Goal: Task Accomplishment & Management: Complete application form

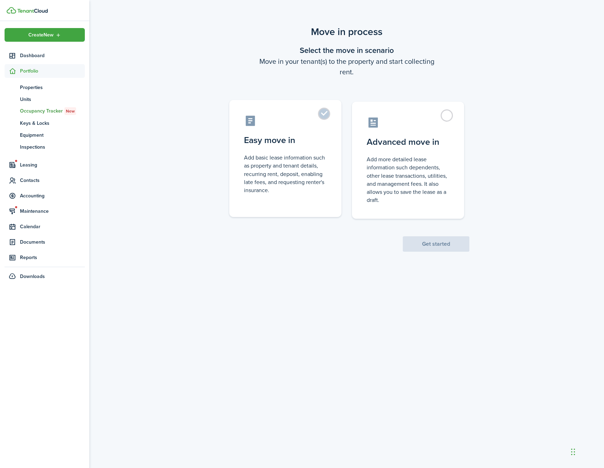
drag, startPoint x: 304, startPoint y: 69, endPoint x: 289, endPoint y: 120, distance: 52.8
click at [304, 69] on wizard-step-header-description "Move in your tenant(s) to the property and start collecting rent." at bounding box center [347, 66] width 246 height 21
click at [291, 118] on control-radio-card-icon at bounding box center [285, 121] width 83 height 12
radio input "true"
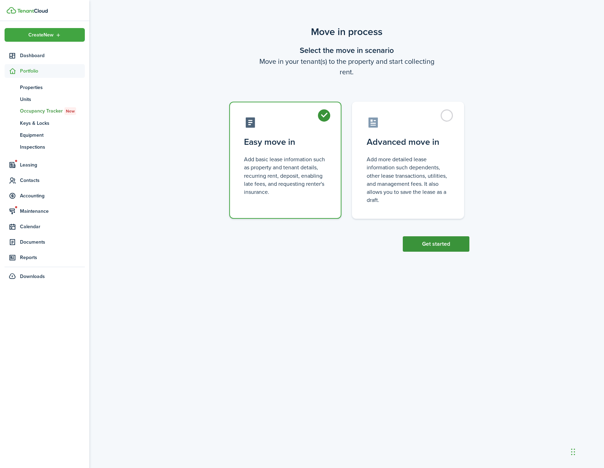
click at [443, 242] on button "Get started" at bounding box center [436, 243] width 67 height 15
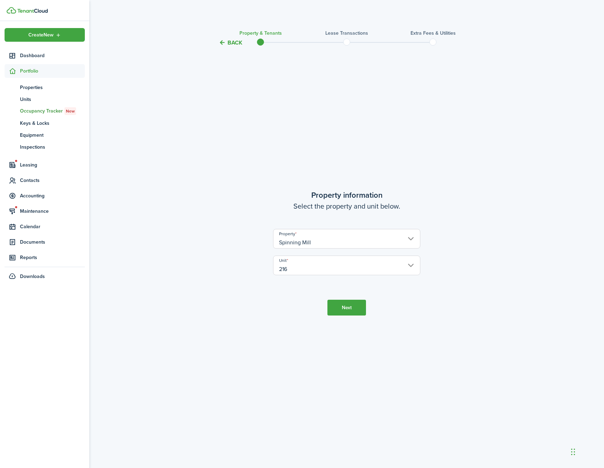
click at [374, 240] on input "Spinning Mill" at bounding box center [346, 239] width 147 height 20
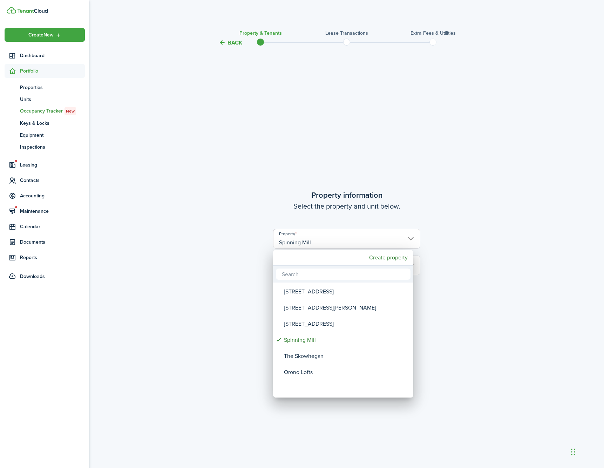
click at [434, 203] on div at bounding box center [302, 234] width 717 height 581
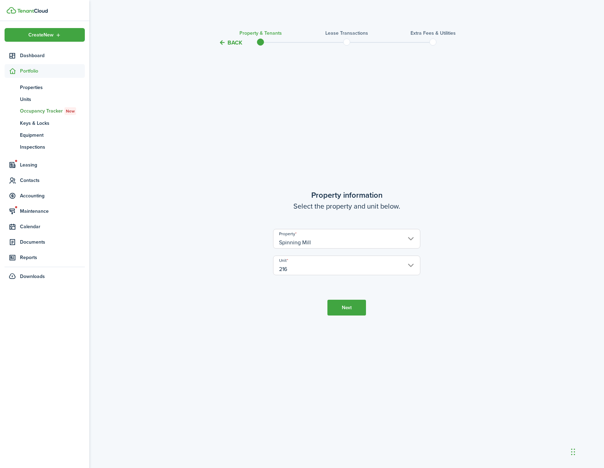
click at [357, 304] on button "Next" at bounding box center [347, 308] width 39 height 16
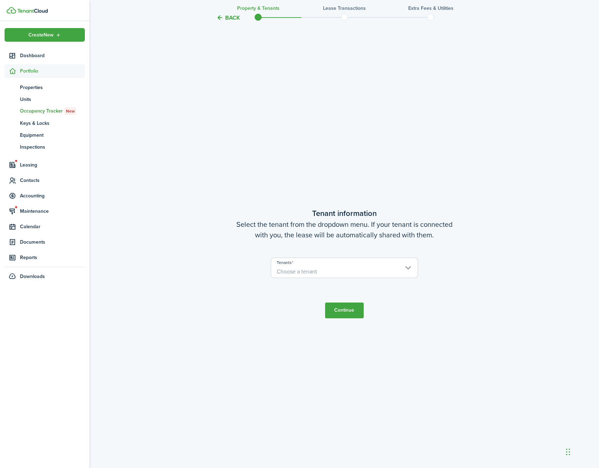
scroll to position [421, 0]
click at [359, 264] on input "Tenants" at bounding box center [344, 261] width 147 height 8
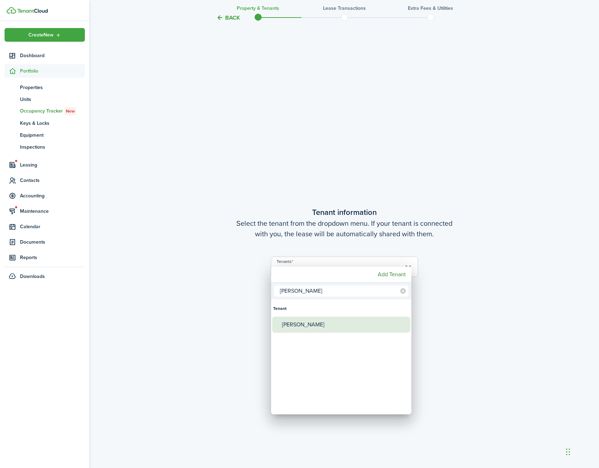
type input "[PERSON_NAME]"
click at [331, 324] on div "[PERSON_NAME]" at bounding box center [344, 325] width 124 height 16
type input "[PERSON_NAME]"
click at [360, 288] on input "[PERSON_NAME]" at bounding box center [341, 291] width 135 height 11
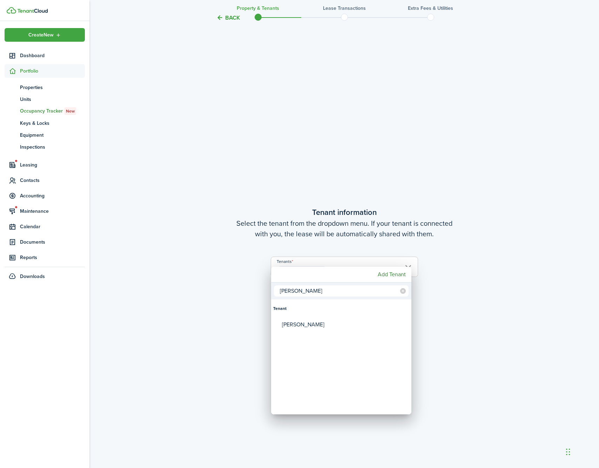
type input "[PERSON_NAME]"
drag, startPoint x: 360, startPoint y: 288, endPoint x: 331, endPoint y: 325, distance: 46.7
click at [331, 325] on div "[PERSON_NAME]" at bounding box center [344, 325] width 124 height 16
type input "[PERSON_NAME], [PERSON_NAME]"
click at [469, 322] on div at bounding box center [299, 234] width 711 height 581
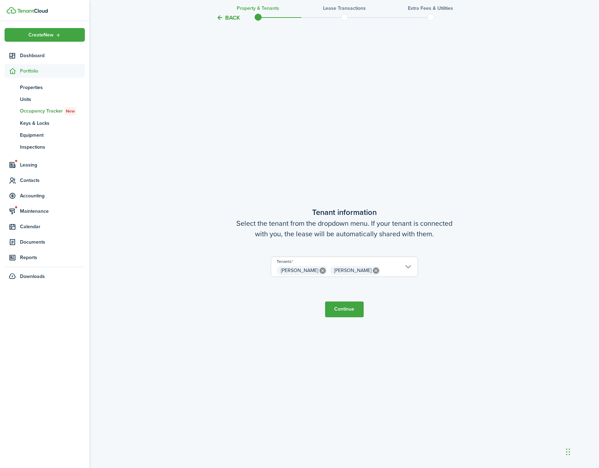
click at [356, 313] on button "Continue" at bounding box center [344, 310] width 39 height 16
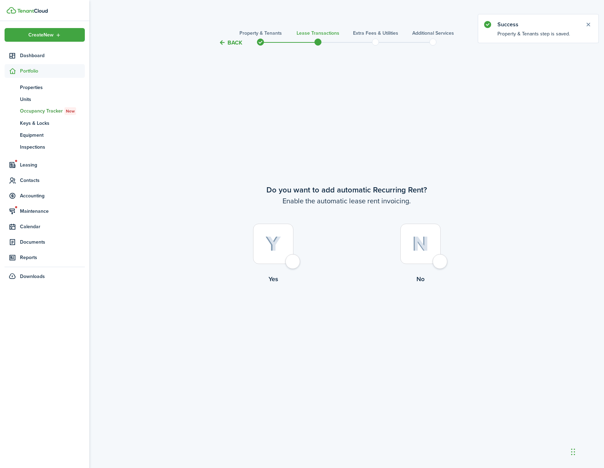
click at [290, 258] on div at bounding box center [273, 244] width 40 height 40
radio input "true"
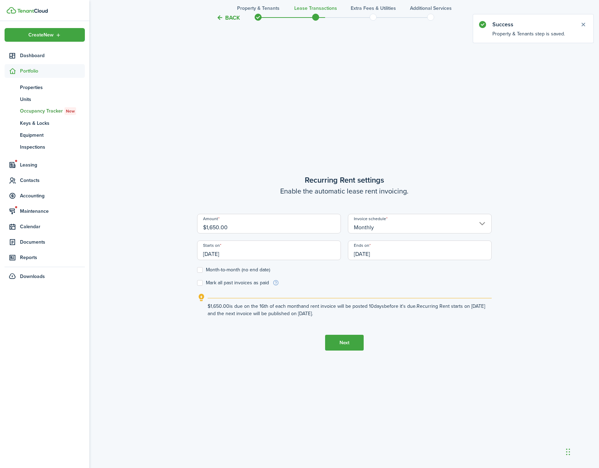
scroll to position [421, 0]
click at [298, 253] on input "[DATE]" at bounding box center [269, 250] width 144 height 20
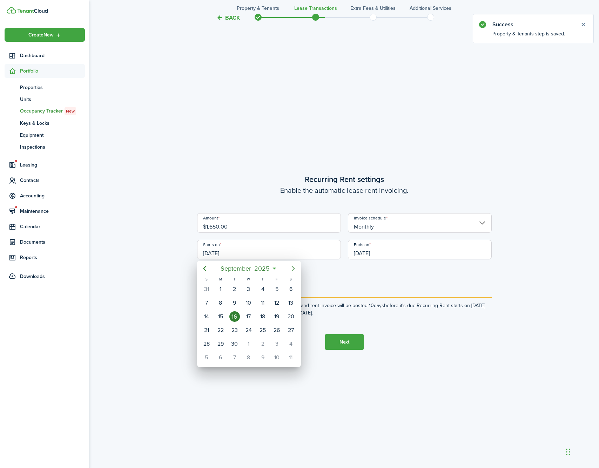
click at [297, 268] on icon "Next page" at bounding box center [293, 268] width 8 height 8
click at [245, 289] on div "1" at bounding box center [248, 289] width 11 height 11
type input "[DATE]"
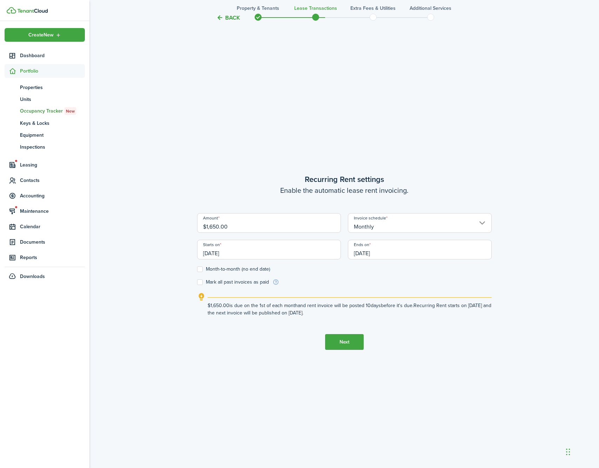
click at [387, 253] on input "[DATE]" at bounding box center [420, 250] width 144 height 20
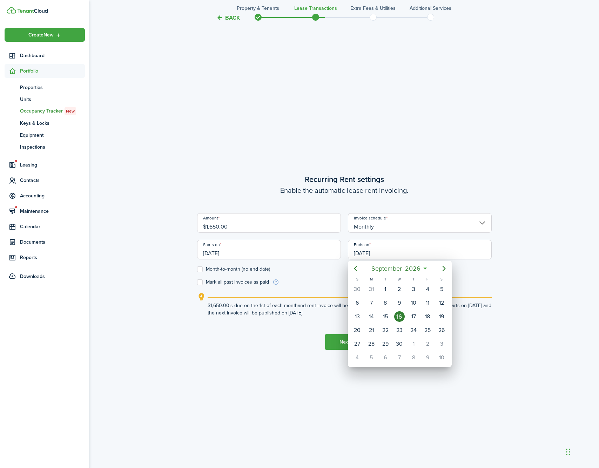
click at [263, 269] on div at bounding box center [299, 234] width 711 height 581
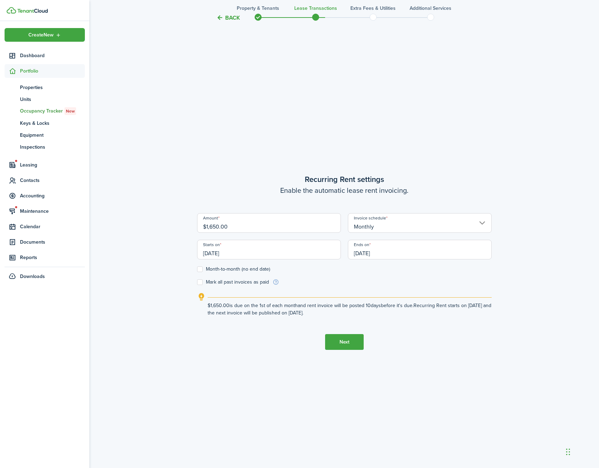
click at [254, 270] on label "Month-to-month (no end date)" at bounding box center [233, 270] width 73 height 6
click at [197, 270] on input "Month-to-month (no end date)" at bounding box center [197, 269] width 0 height 0
checkbox input "true"
click at [340, 338] on button "Next" at bounding box center [344, 342] width 39 height 16
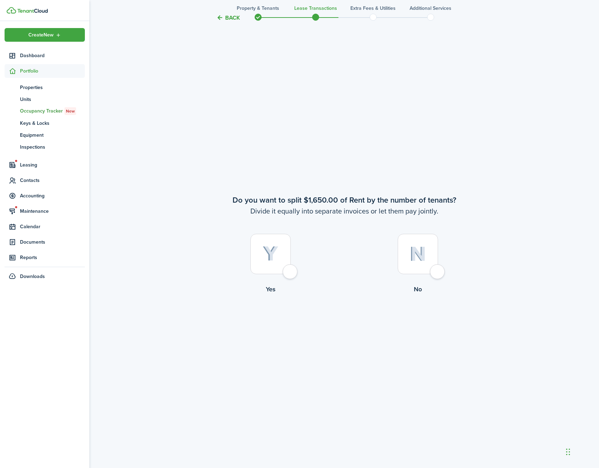
scroll to position [890, 0]
click at [415, 270] on div at bounding box center [418, 253] width 40 height 40
radio input "true"
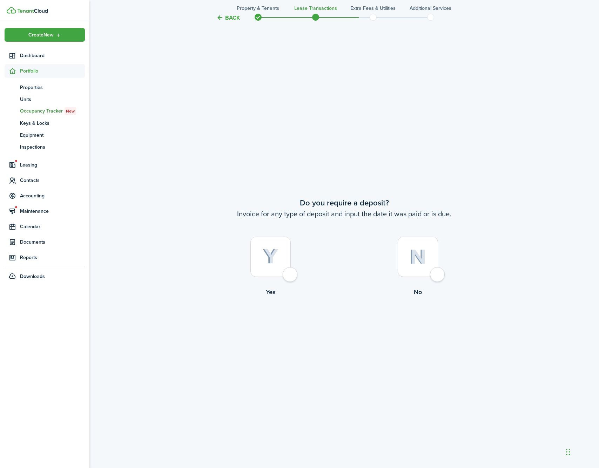
scroll to position [1358, 0]
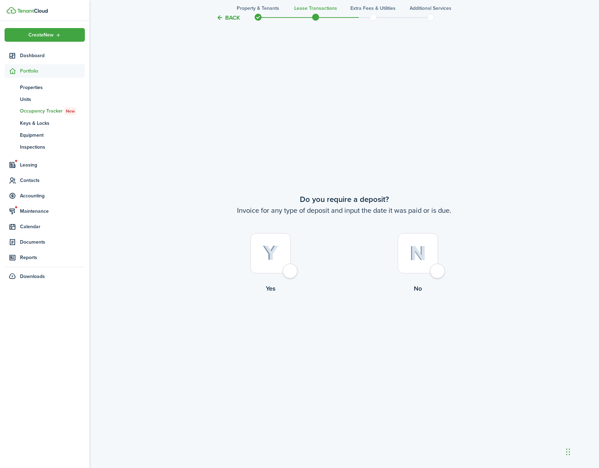
click at [430, 265] on div at bounding box center [418, 253] width 40 height 40
radio input "true"
click at [337, 328] on button "Continue" at bounding box center [344, 322] width 39 height 16
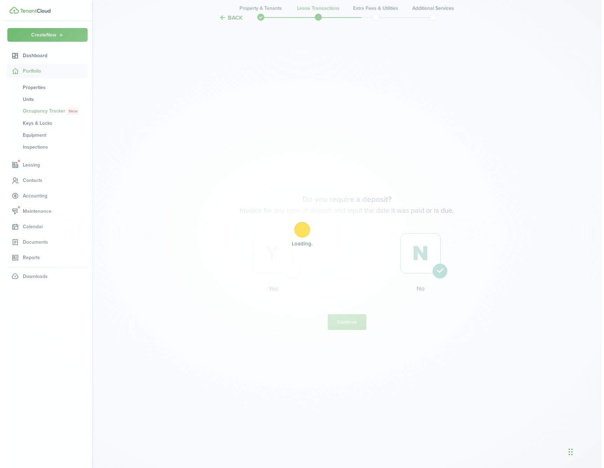
scroll to position [0, 0]
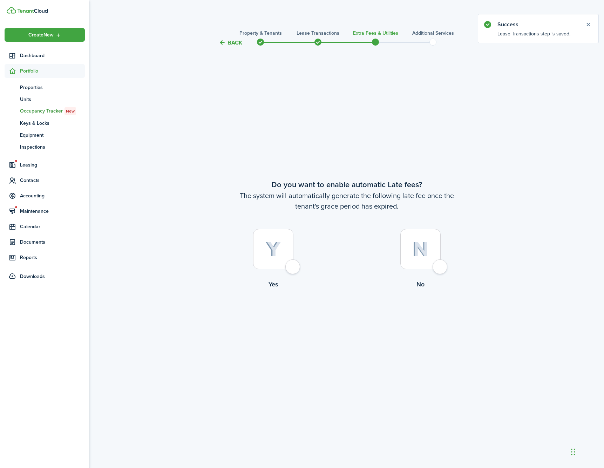
click at [288, 267] on div at bounding box center [273, 249] width 40 height 40
radio input "true"
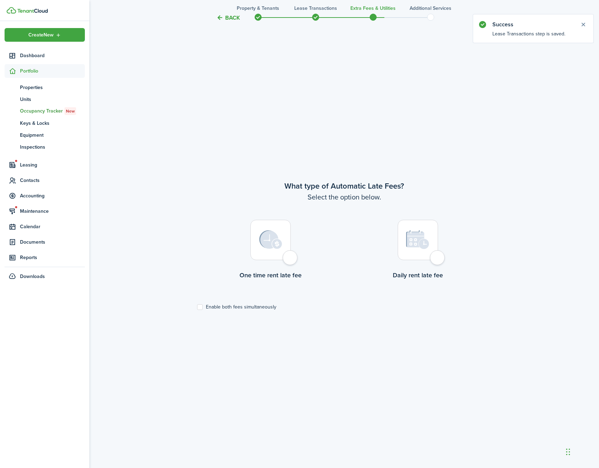
click at [278, 266] on label "One time rent late fee" at bounding box center [270, 251] width 147 height 63
radio input "true"
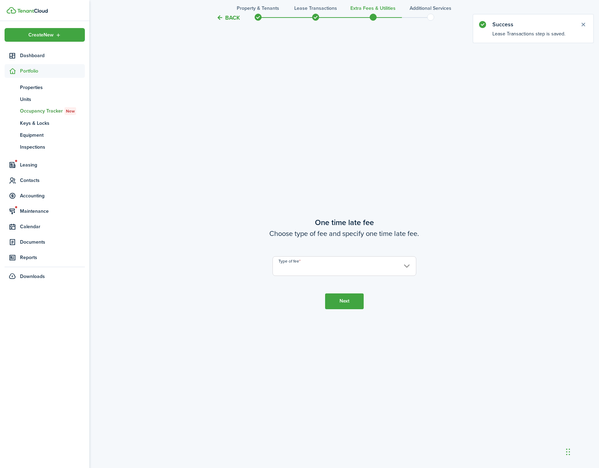
scroll to position [890, 0]
click at [308, 266] on input "Type of fee" at bounding box center [345, 265] width 144 height 20
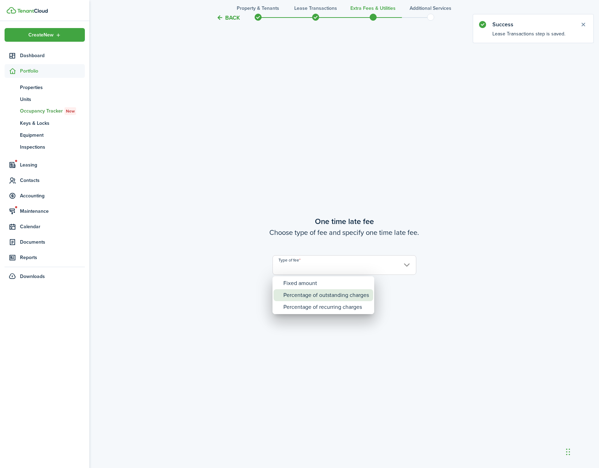
click at [317, 289] on div "Percentage of outstanding charges" at bounding box center [326, 295] width 86 height 12
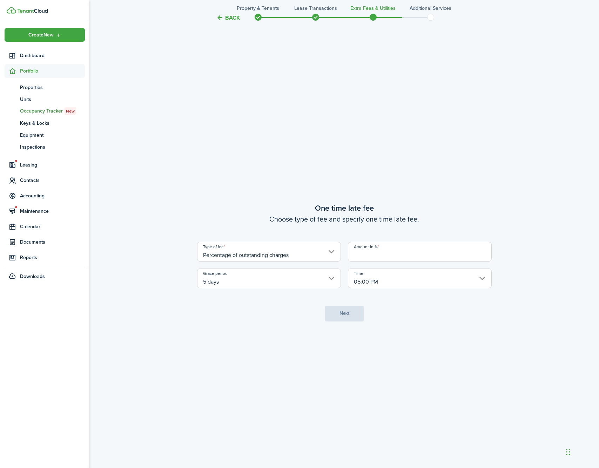
click at [315, 255] on input "Percentage of outstanding charges" at bounding box center [269, 252] width 144 height 20
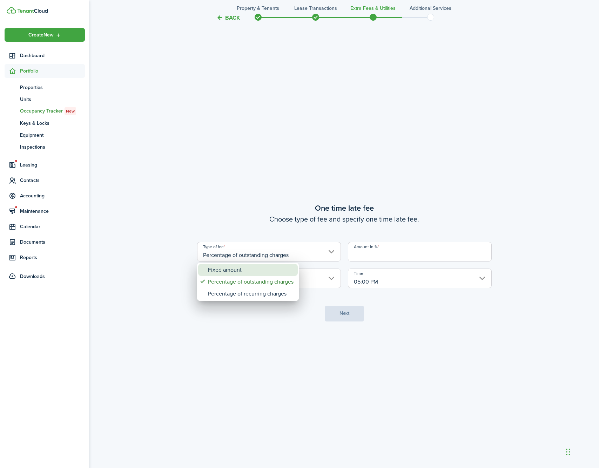
click at [279, 272] on div "Fixed amount" at bounding box center [251, 270] width 86 height 12
type input "Fixed amount"
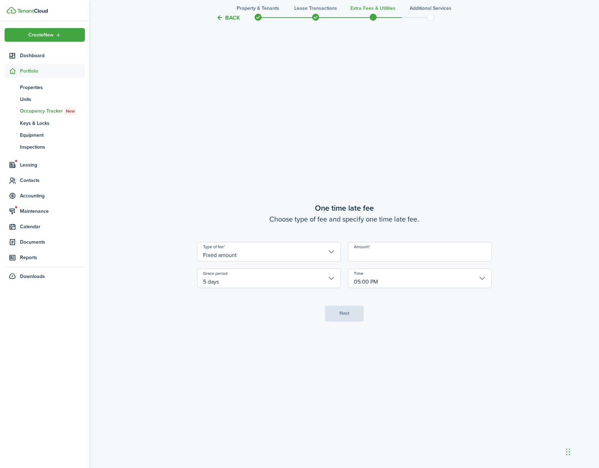
click at [292, 280] on input "5 days" at bounding box center [269, 279] width 144 height 20
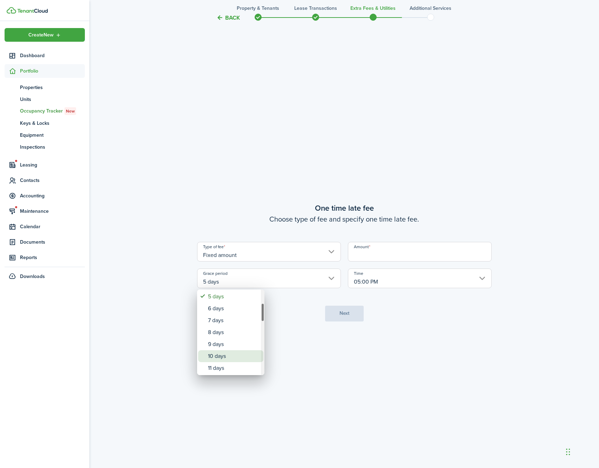
drag, startPoint x: 234, startPoint y: 353, endPoint x: 236, endPoint y: 349, distance: 4.7
click at [234, 353] on div "10 days" at bounding box center [233, 356] width 51 height 12
type input "10 days"
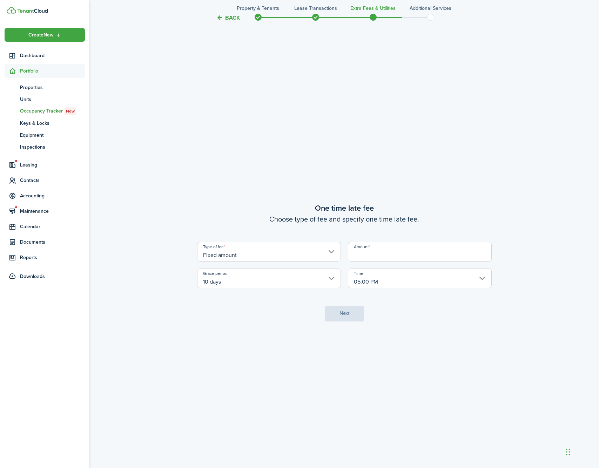
click at [389, 255] on input "Amount" at bounding box center [420, 252] width 144 height 20
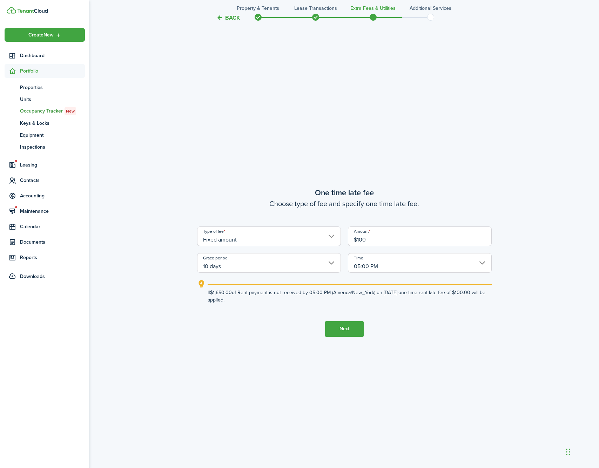
type input "$100.00"
click at [353, 328] on button "Next" at bounding box center [344, 329] width 39 height 16
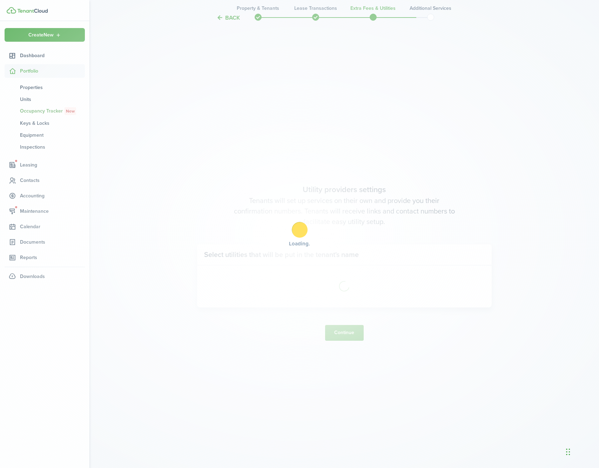
scroll to position [1358, 0]
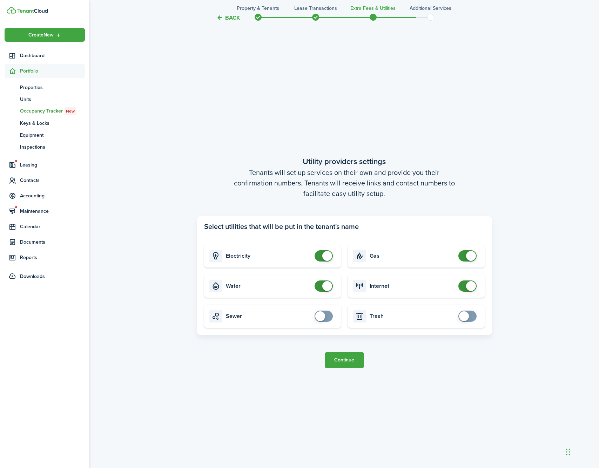
checkbox input "false"
click at [323, 259] on span at bounding box center [327, 256] width 10 height 10
checkbox input "false"
click at [328, 286] on span at bounding box center [327, 286] width 10 height 10
checkbox input "false"
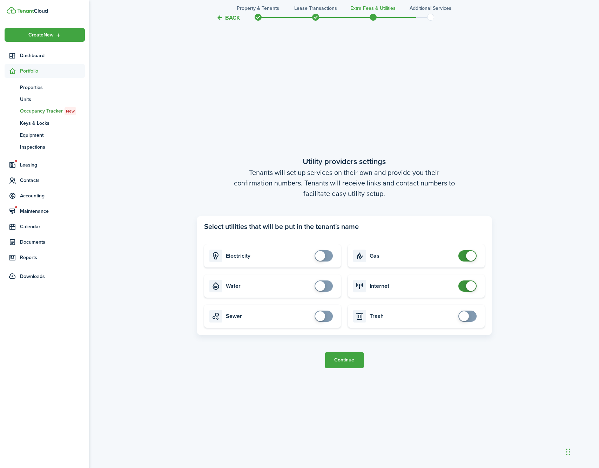
click at [469, 257] on span at bounding box center [471, 256] width 10 height 10
checkbox input "false"
click at [468, 286] on span at bounding box center [471, 286] width 10 height 10
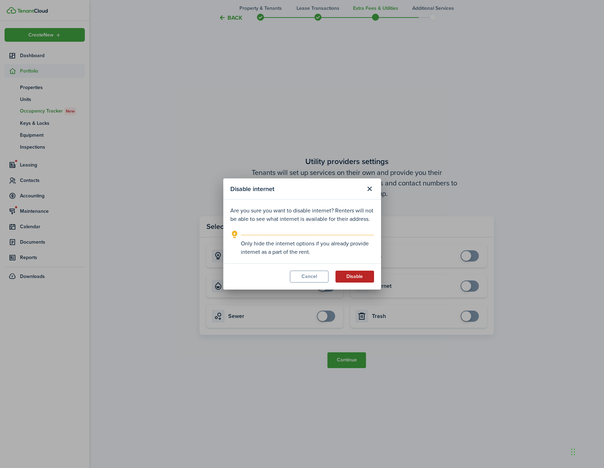
click at [373, 276] on button "Disable" at bounding box center [355, 277] width 39 height 12
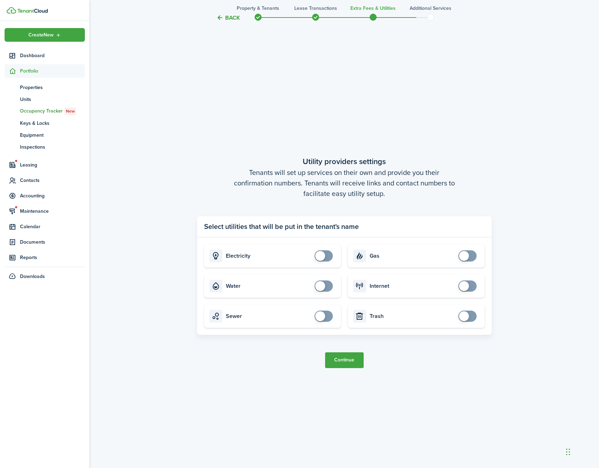
click at [349, 363] on button "Continue" at bounding box center [344, 361] width 39 height 16
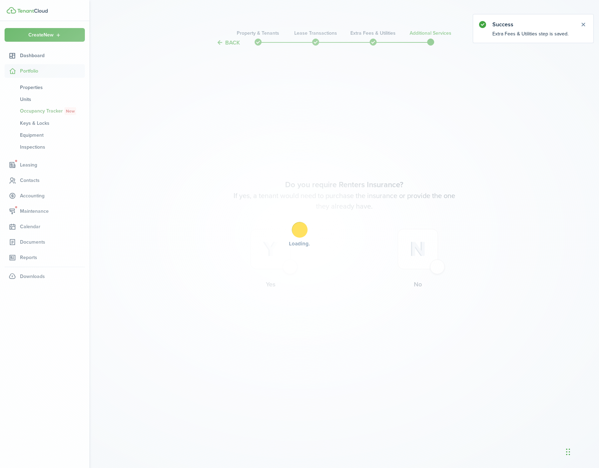
scroll to position [0, 0]
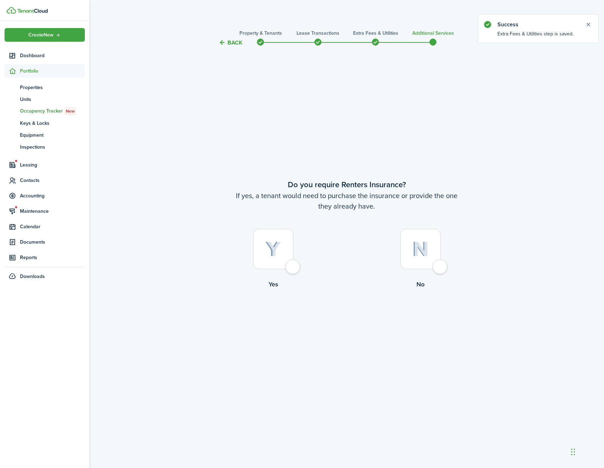
click at [416, 247] on img at bounding box center [421, 249] width 16 height 15
radio input "true"
click at [358, 317] on button "Complete move in" at bounding box center [347, 318] width 52 height 16
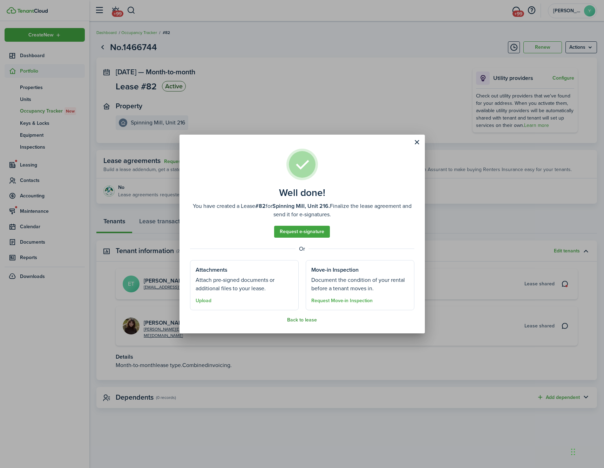
click at [298, 319] on button "Back to lease" at bounding box center [302, 320] width 30 height 6
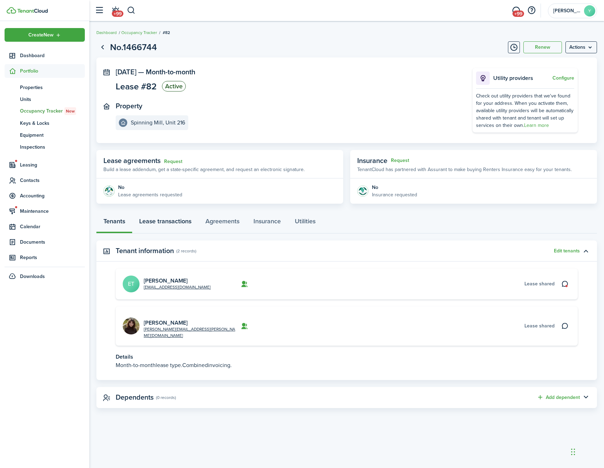
click at [189, 222] on link "Lease transactions" at bounding box center [165, 223] width 66 height 21
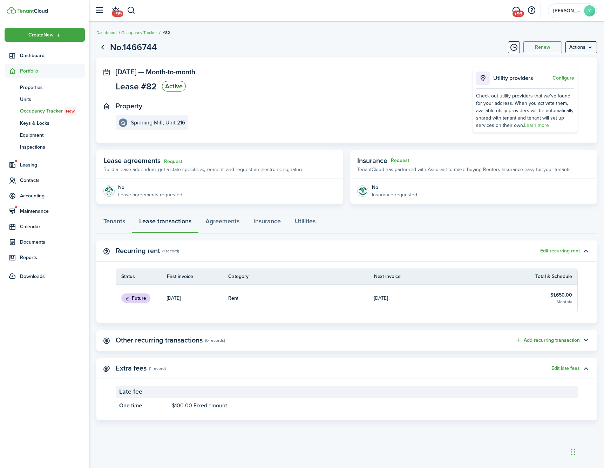
click at [567, 341] on button "Add recurring transaction" at bounding box center [547, 340] width 65 height 8
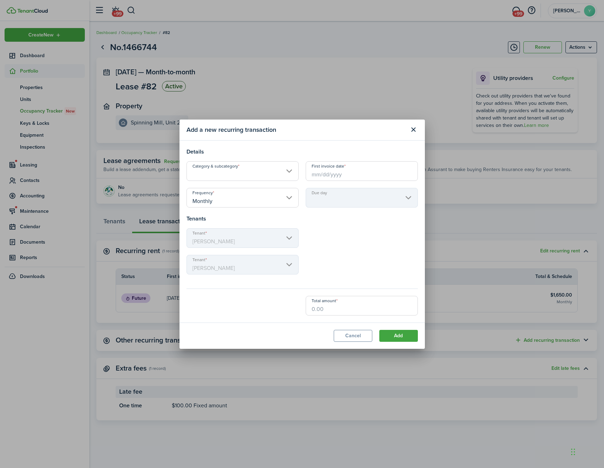
click at [329, 173] on input "First invoice date" at bounding box center [362, 171] width 112 height 20
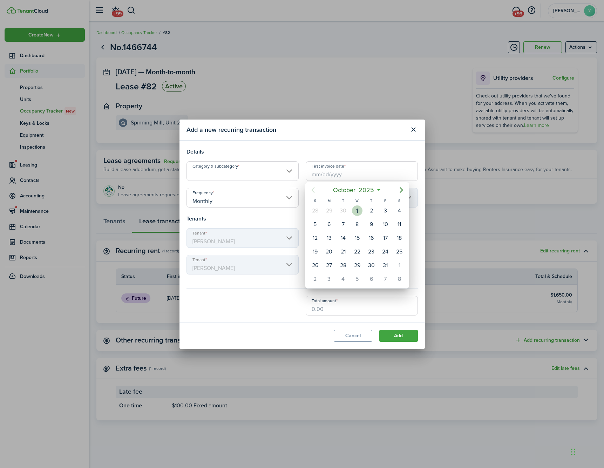
click at [358, 210] on div "1" at bounding box center [357, 211] width 11 height 11
type input "[DATE]"
type input "1st"
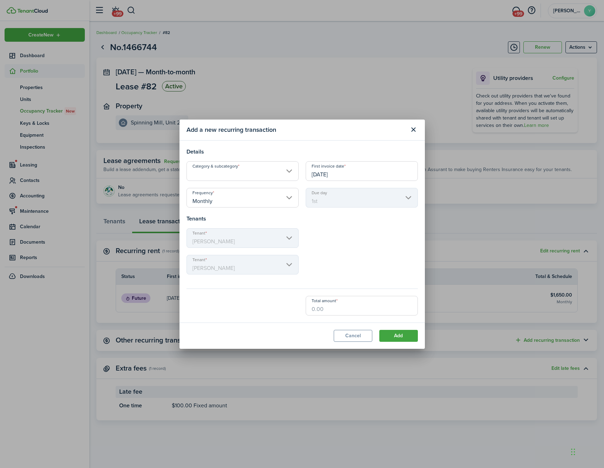
click at [280, 175] on input "Category & subcategory" at bounding box center [243, 171] width 112 height 20
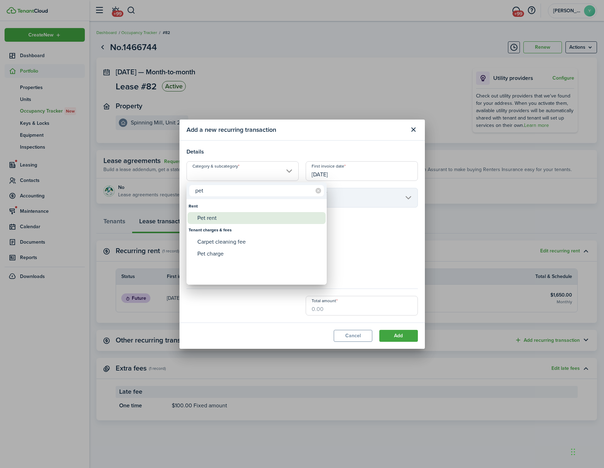
type input "pet"
click at [216, 216] on div "Pet rent" at bounding box center [259, 218] width 124 height 12
type input "Rent / Pet rent"
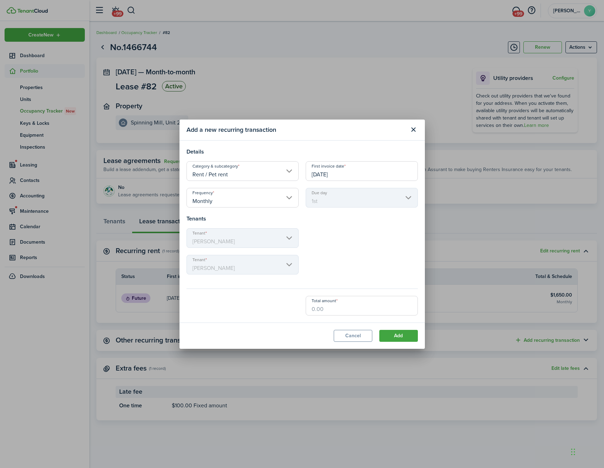
click at [334, 307] on input "Total amount" at bounding box center [362, 306] width 112 height 20
type input "$50.00"
click at [393, 338] on button "Add" at bounding box center [399, 336] width 39 height 12
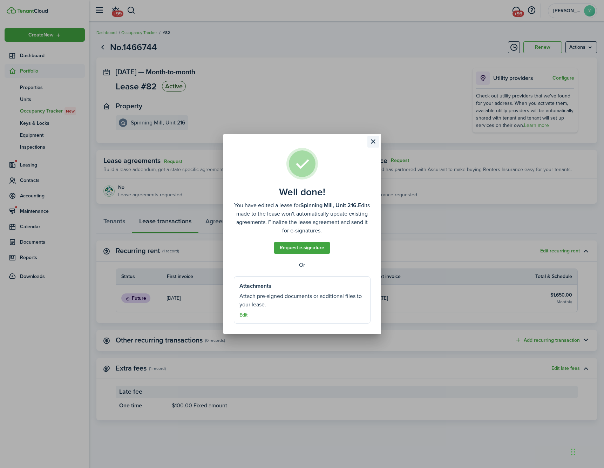
click at [374, 141] on button "Close modal" at bounding box center [374, 142] width 12 height 12
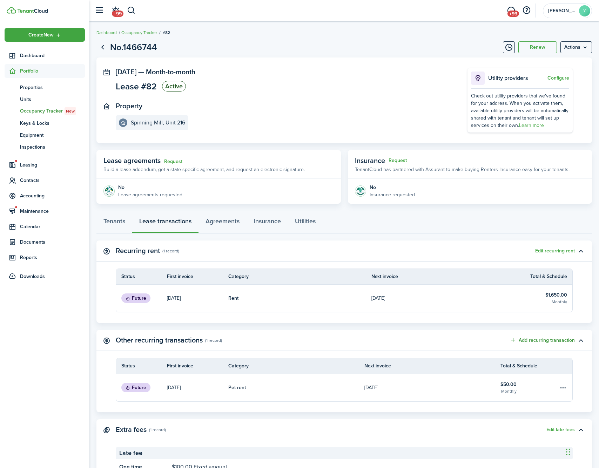
click at [557, 338] on button "Add recurring transaction" at bounding box center [542, 340] width 65 height 8
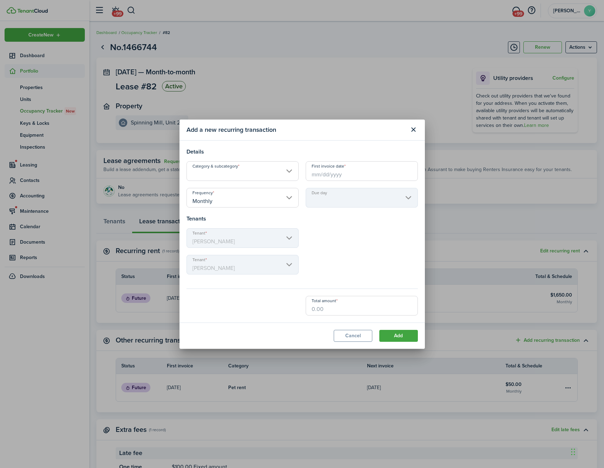
click at [274, 176] on input "Category & subcategory" at bounding box center [243, 171] width 112 height 20
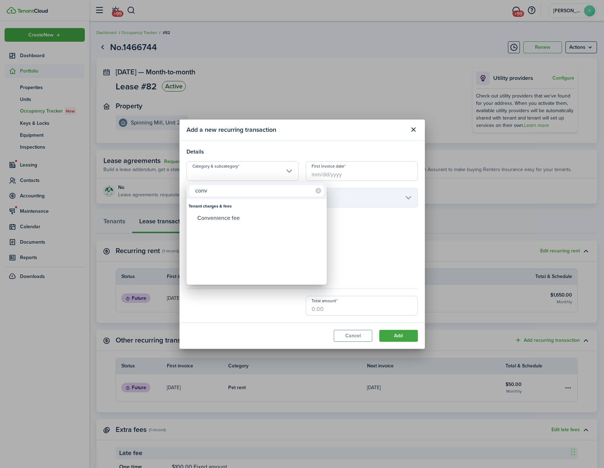
type input "con"
drag, startPoint x: 274, startPoint y: 176, endPoint x: 254, endPoint y: 217, distance: 45.7
click at [254, 217] on div "Convenience fee" at bounding box center [259, 218] width 124 height 12
type input "Tenant charges & fees / Convenience fee"
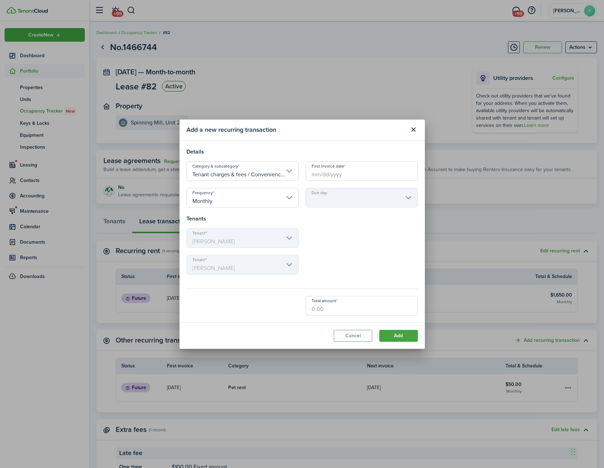
click at [326, 172] on input "First invoice date" at bounding box center [362, 171] width 112 height 20
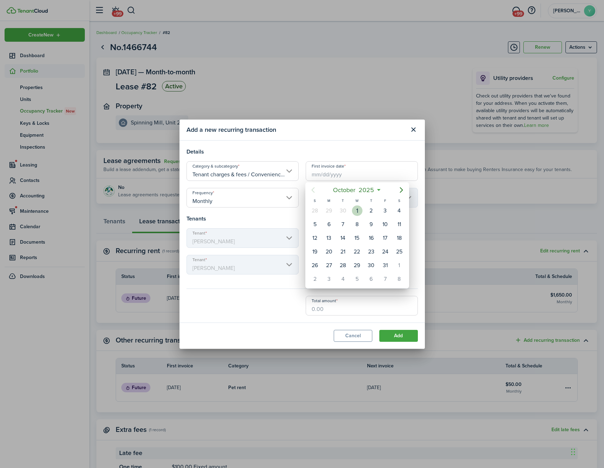
click at [352, 210] on div "1" at bounding box center [357, 211] width 11 height 11
type input "[DATE]"
type input "1st"
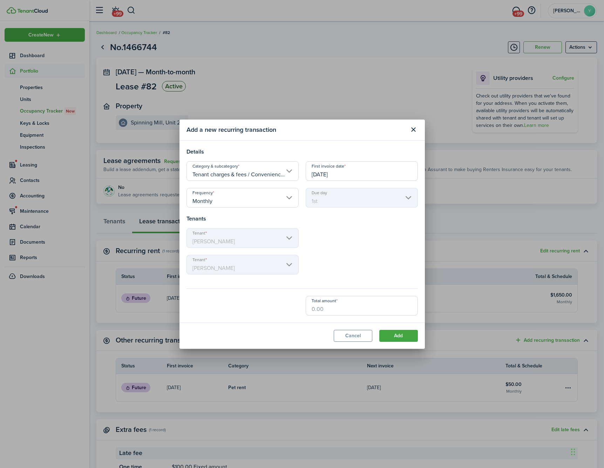
click at [346, 312] on input "Total amount" at bounding box center [362, 306] width 112 height 20
type input "$175.00"
click at [395, 335] on button "Add" at bounding box center [399, 336] width 39 height 12
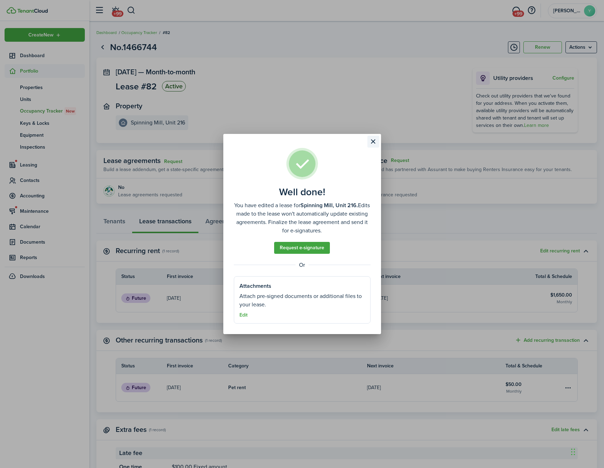
click at [371, 141] on button "Close modal" at bounding box center [374, 142] width 12 height 12
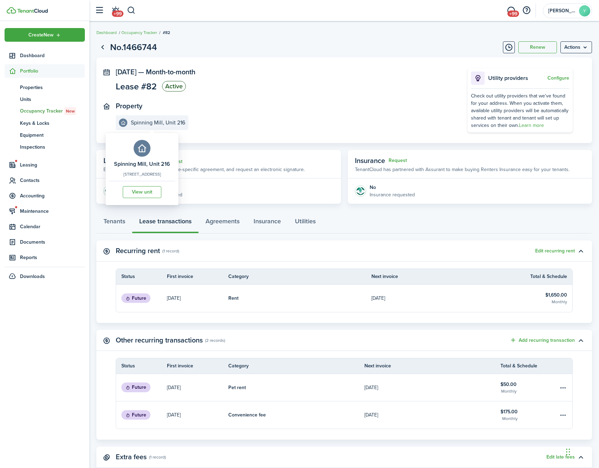
click at [149, 120] on e-details-info-title "Spinning Mill, Unit 216" at bounding box center [158, 123] width 54 height 6
click at [150, 189] on link "View unit" at bounding box center [142, 192] width 39 height 12
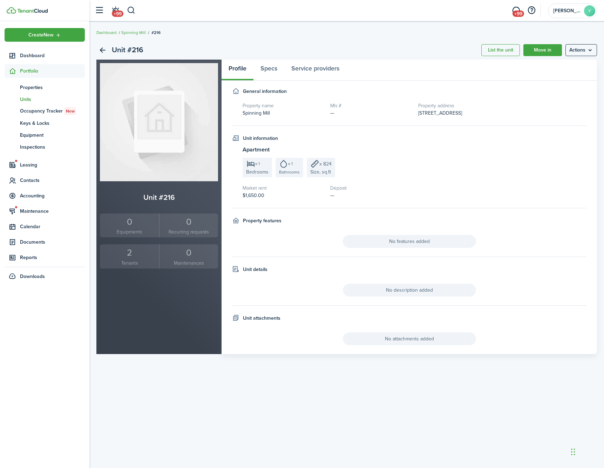
click at [133, 260] on small "Tenants" at bounding box center [130, 263] width 56 height 7
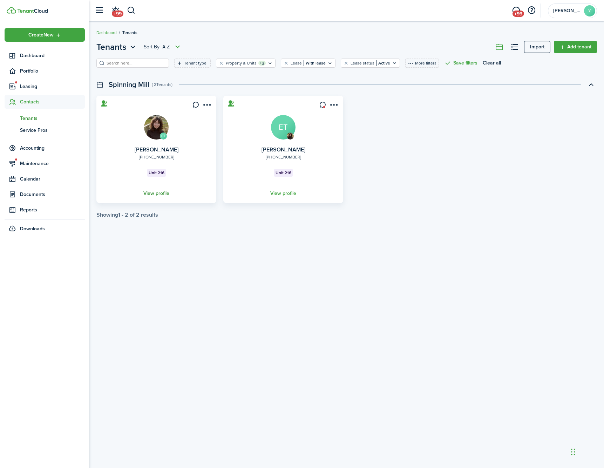
click at [165, 193] on link "View profile" at bounding box center [156, 193] width 122 height 19
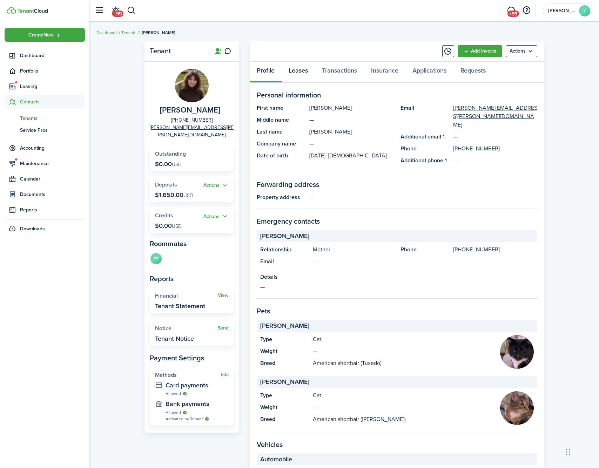
click at [311, 70] on link "Leases" at bounding box center [298, 72] width 33 height 21
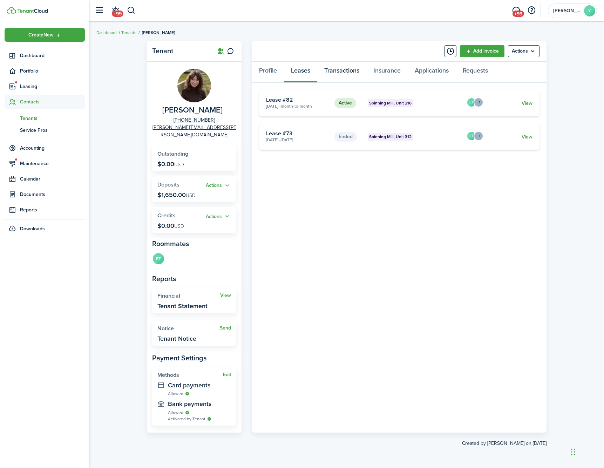
click at [350, 75] on link "Transactions" at bounding box center [341, 72] width 49 height 21
